Goal: Information Seeking & Learning: Compare options

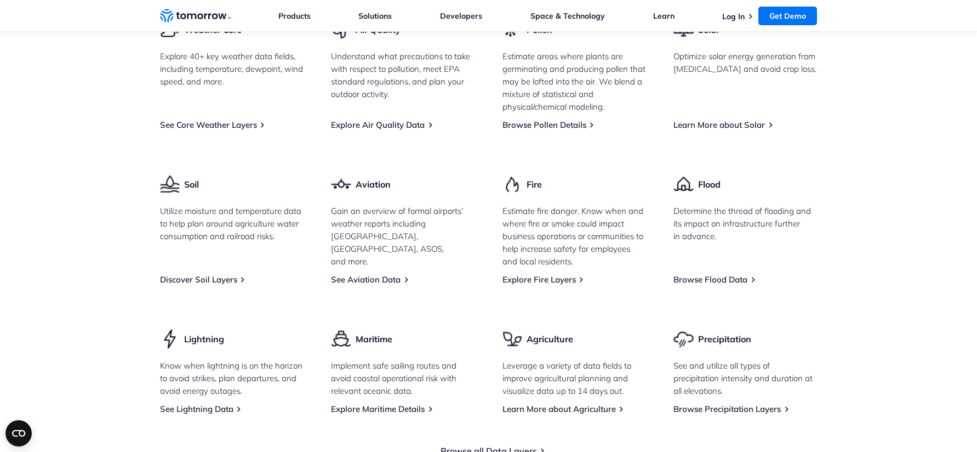
scroll to position [2575, 0]
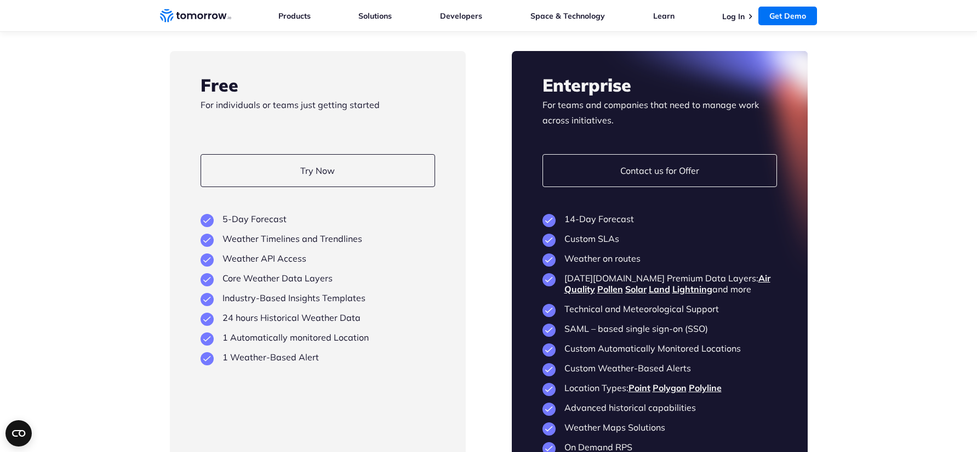
click at [580, 233] on li "Custom SLAs" at bounding box center [660, 238] width 235 height 11
click at [550, 233] on li "Custom SLAs" at bounding box center [660, 238] width 235 height 11
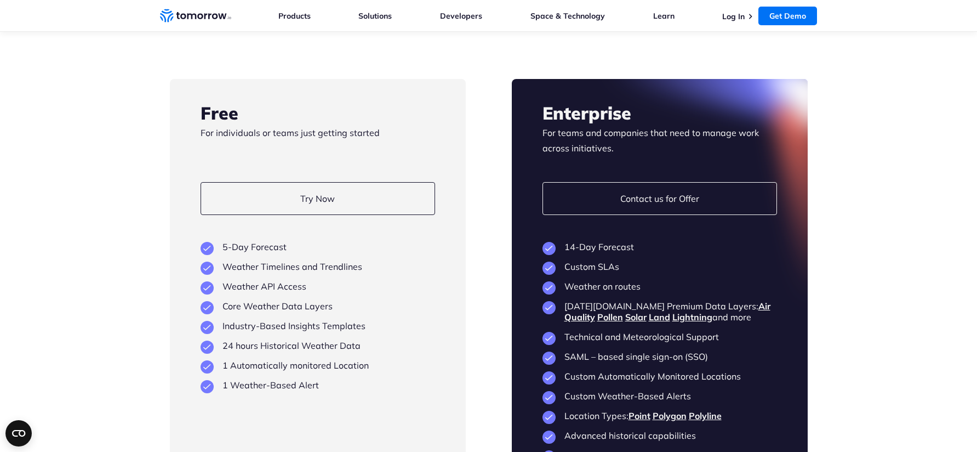
scroll to position [2543, 0]
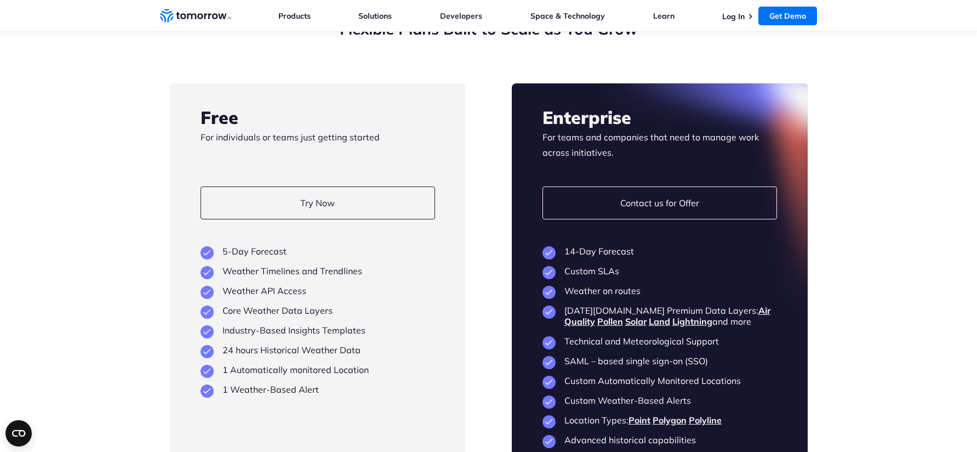
click at [597, 265] on li "Custom SLAs" at bounding box center [660, 270] width 235 height 11
click at [606, 267] on div at bounding box center [660, 315] width 296 height 465
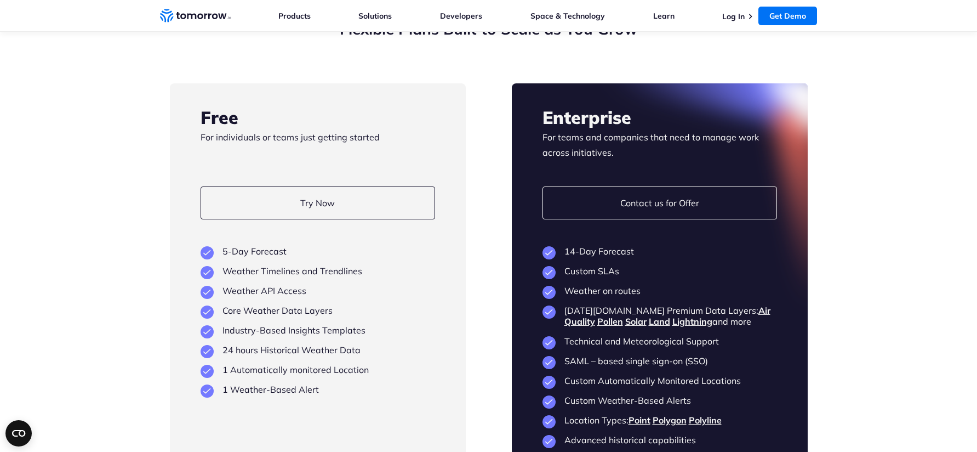
click at [609, 265] on li "Custom SLAs" at bounding box center [660, 270] width 235 height 11
click at [823, 276] on section "Flexible Plans Built to Scale as You Grow Free For individuals or teams just ge…" at bounding box center [488, 284] width 977 height 618
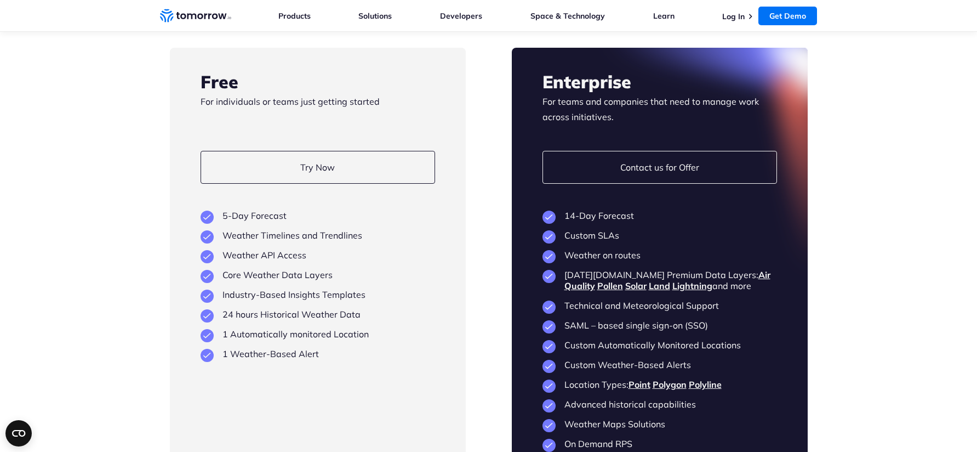
scroll to position [2573, 0]
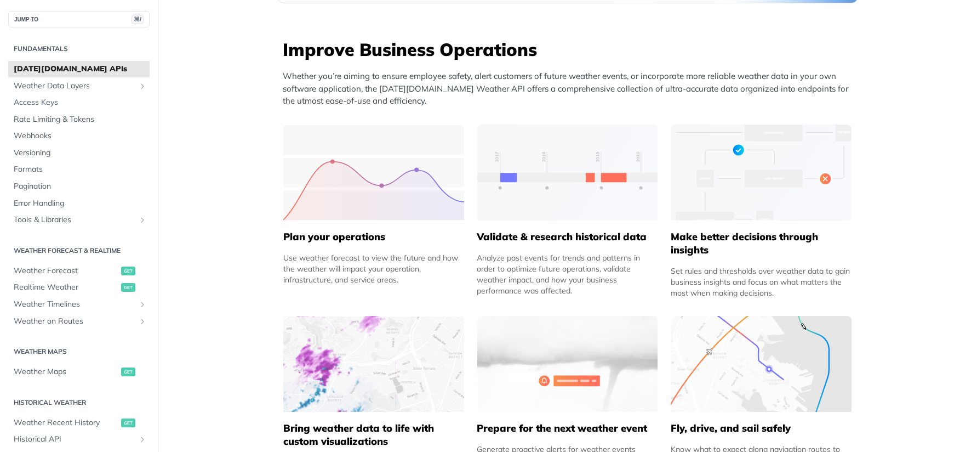
scroll to position [101, 0]
